Goal: Task Accomplishment & Management: Manage account settings

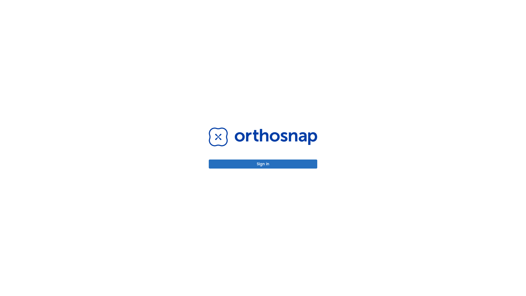
click at [263, 164] on button "Sign in" at bounding box center [263, 164] width 109 height 9
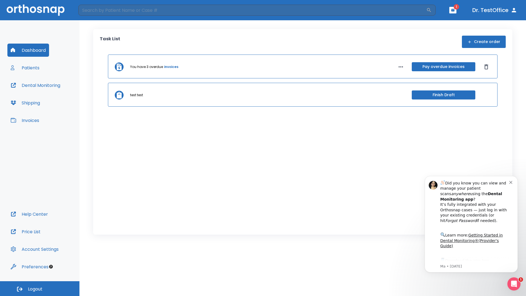
click at [40, 289] on span "Logout" at bounding box center [35, 289] width 15 height 6
